Goal: Information Seeking & Learning: Find specific fact

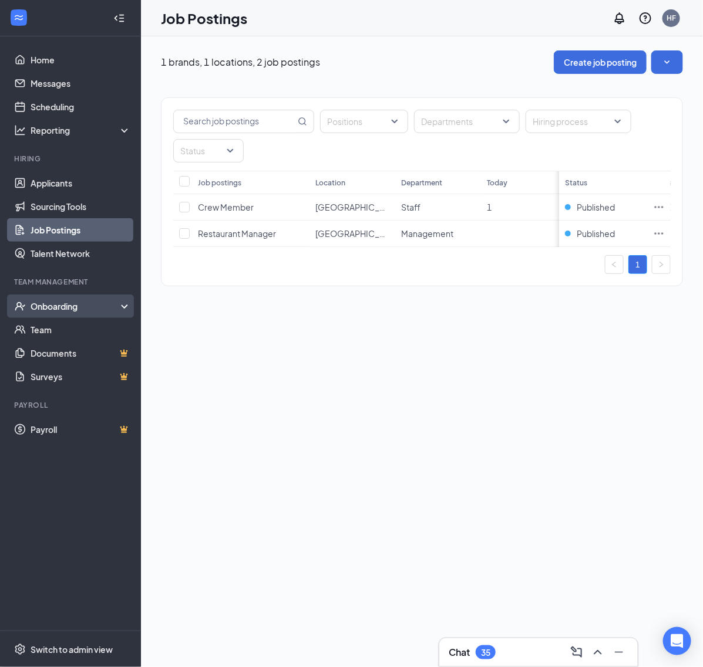
click at [58, 312] on div "Onboarding" at bounding box center [70, 306] width 141 height 23
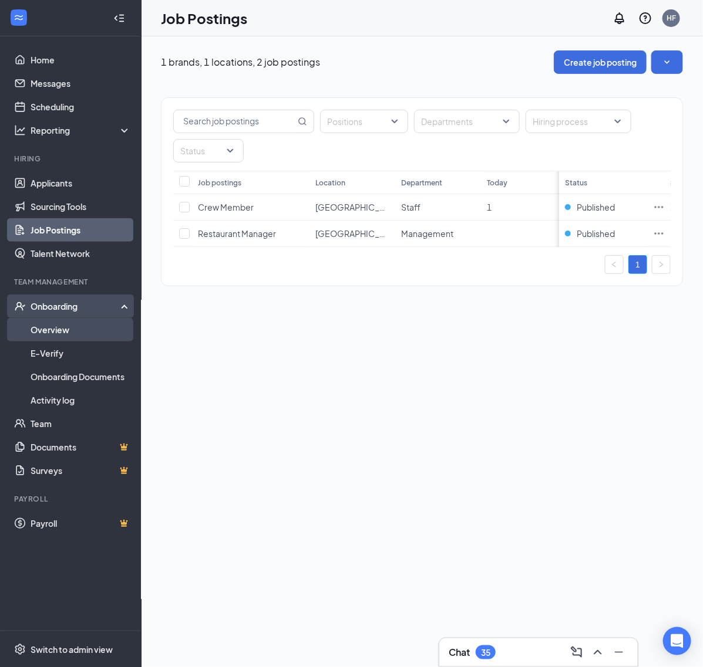
click at [50, 332] on link "Overview" at bounding box center [81, 329] width 100 height 23
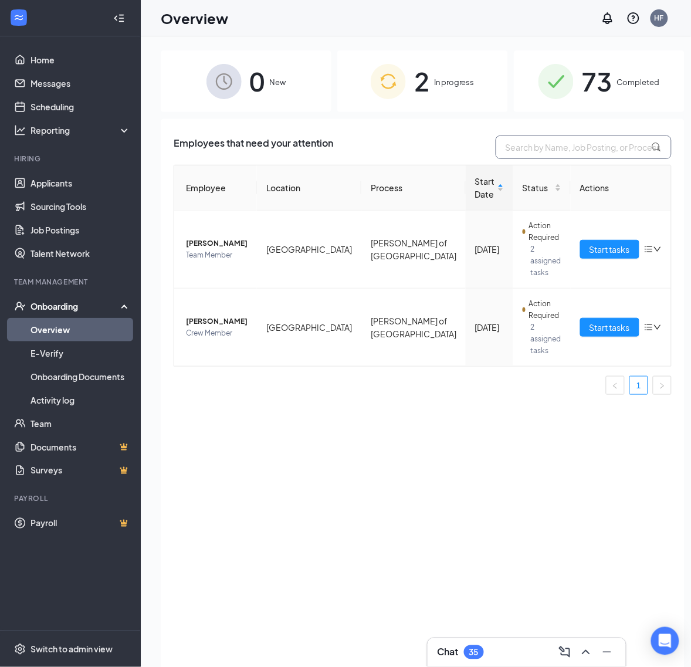
click at [568, 151] on input "text" at bounding box center [584, 147] width 176 height 23
click at [579, 146] on input "text" at bounding box center [584, 147] width 176 height 23
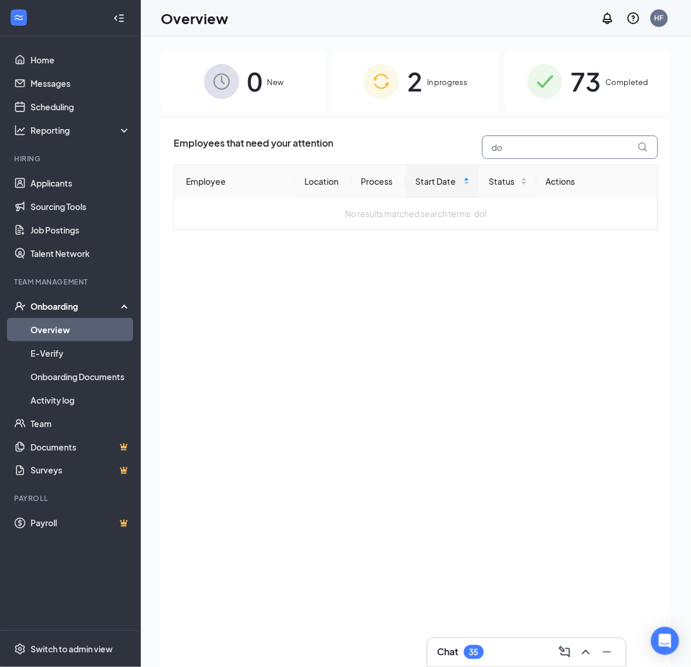
type input "d"
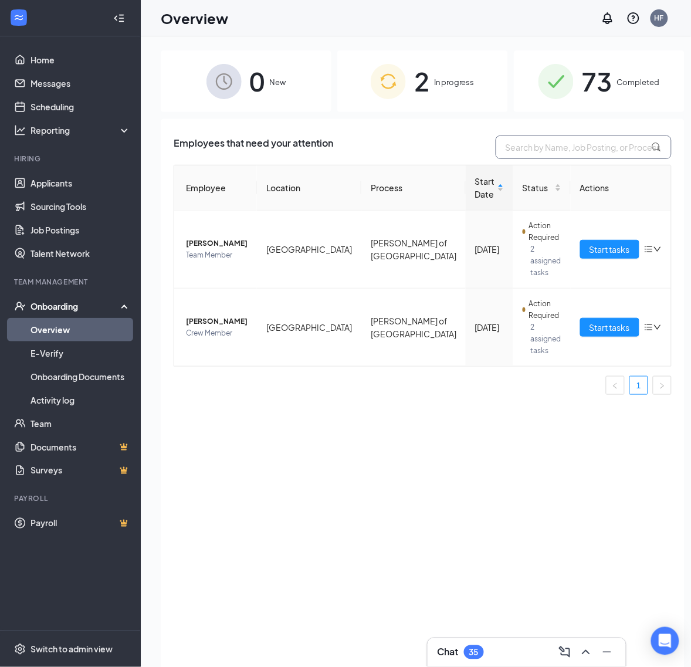
click at [579, 146] on input "text" at bounding box center [584, 147] width 176 height 23
type input "ma"
click at [595, 69] on span "73" at bounding box center [597, 81] width 31 height 40
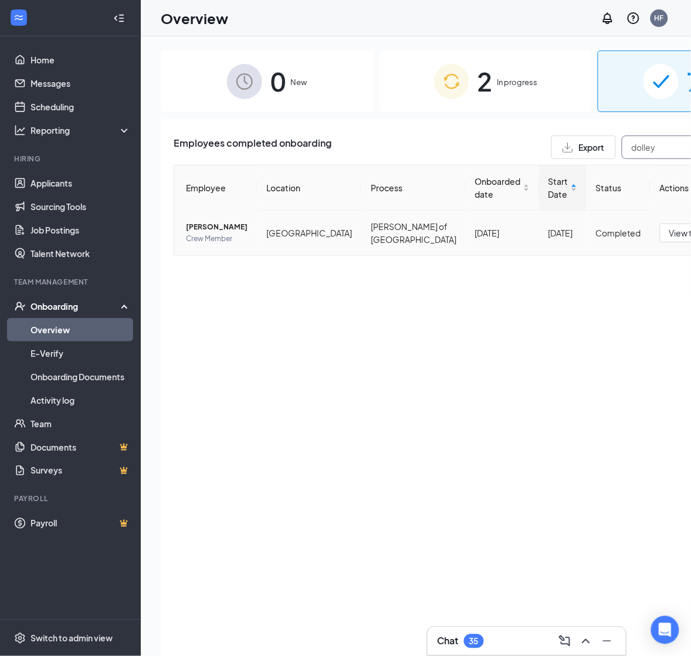
type input "dolley"
click at [207, 228] on span "[PERSON_NAME]" at bounding box center [217, 227] width 62 height 12
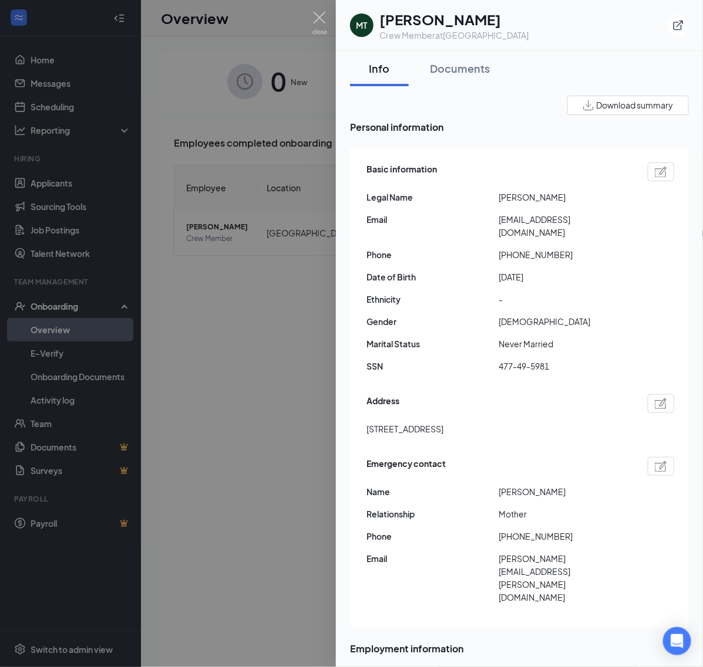
drag, startPoint x: 368, startPoint y: 414, endPoint x: 456, endPoint y: 421, distance: 88.4
click at [443, 423] on span "[STREET_ADDRESS]" at bounding box center [404, 429] width 77 height 13
copy span "[STREET_ADDRESS]"
drag, startPoint x: 497, startPoint y: 217, endPoint x: 599, endPoint y: 220, distance: 102.7
click at [599, 220] on div "Email [EMAIL_ADDRESS][DOMAIN_NAME]" at bounding box center [520, 226] width 308 height 26
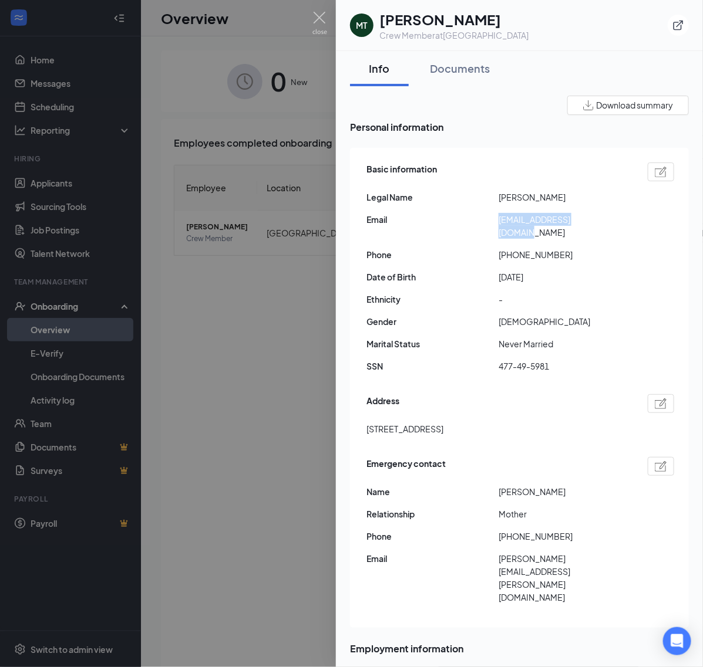
copy div "[EMAIL_ADDRESS][DOMAIN_NAME]"
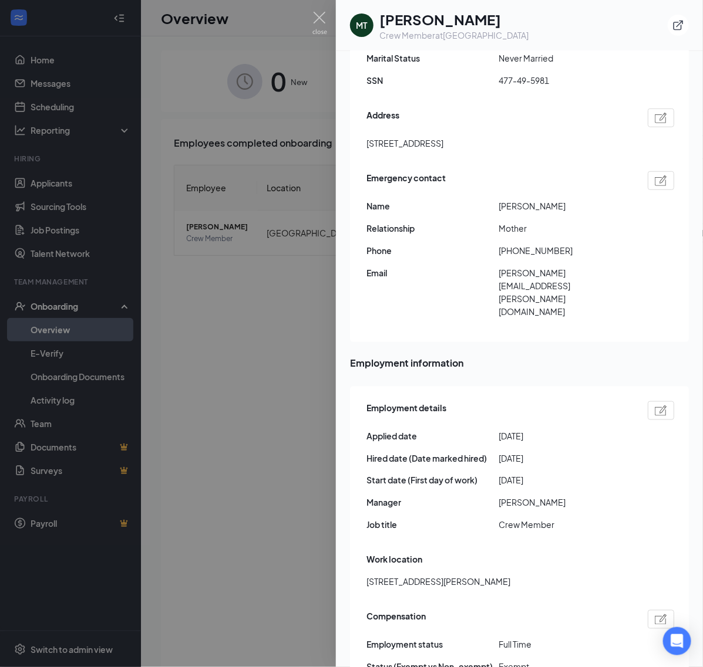
scroll to position [272, 0]
